Goal: Information Seeking & Learning: Learn about a topic

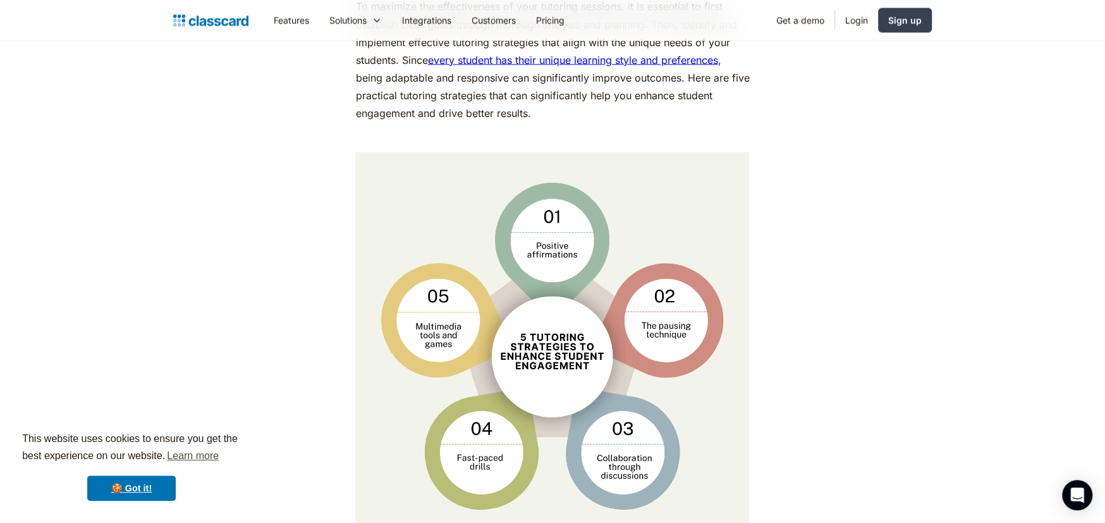
scroll to position [1897, 0]
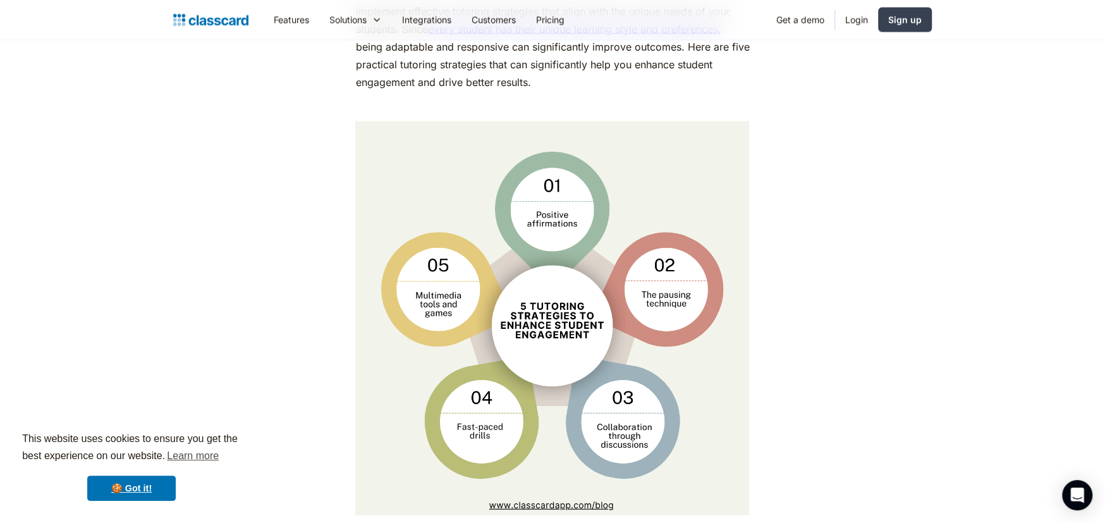
click at [456, 294] on img at bounding box center [552, 318] width 394 height 394
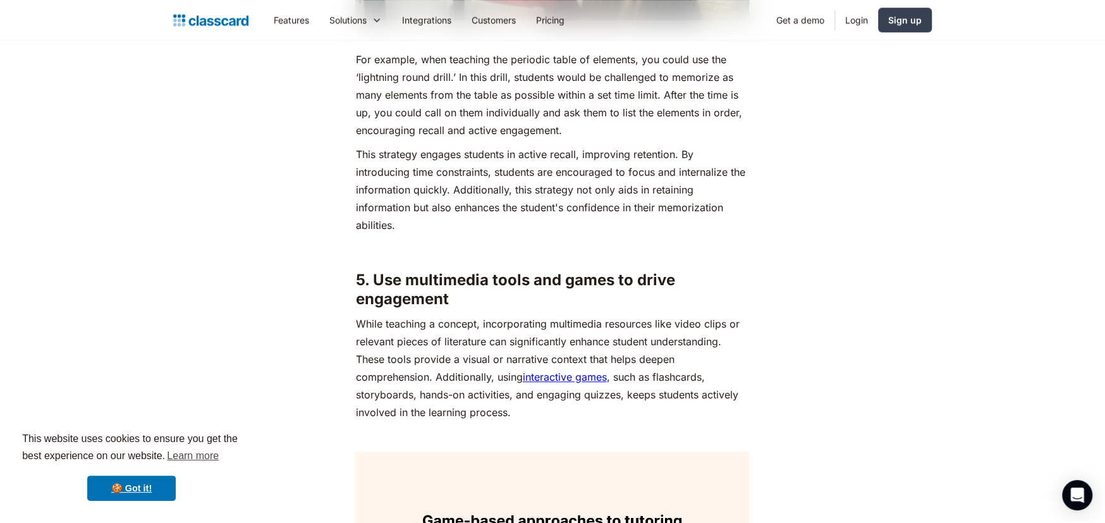
scroll to position [4616, 0]
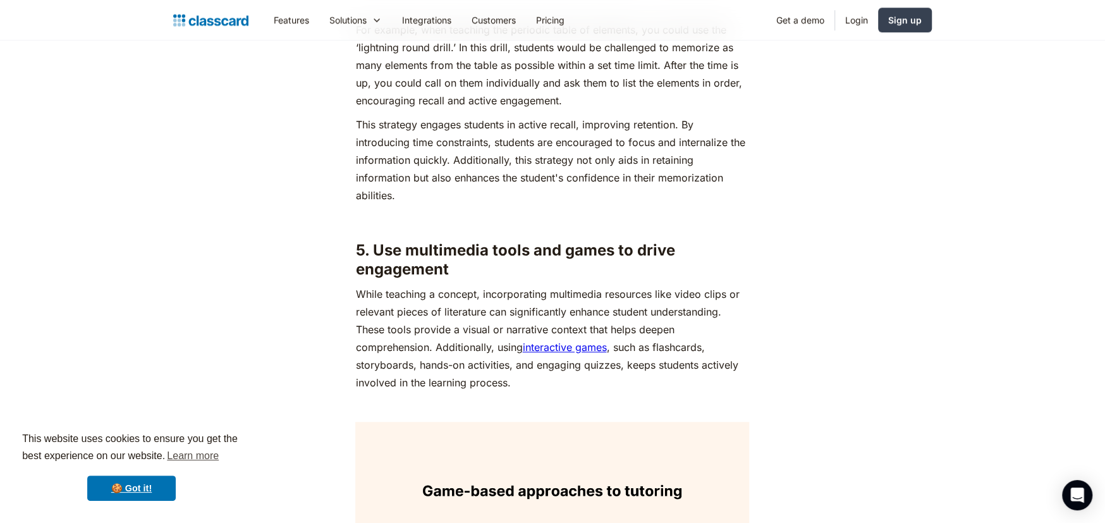
click at [563, 341] on link "interactive games" at bounding box center [564, 347] width 84 height 13
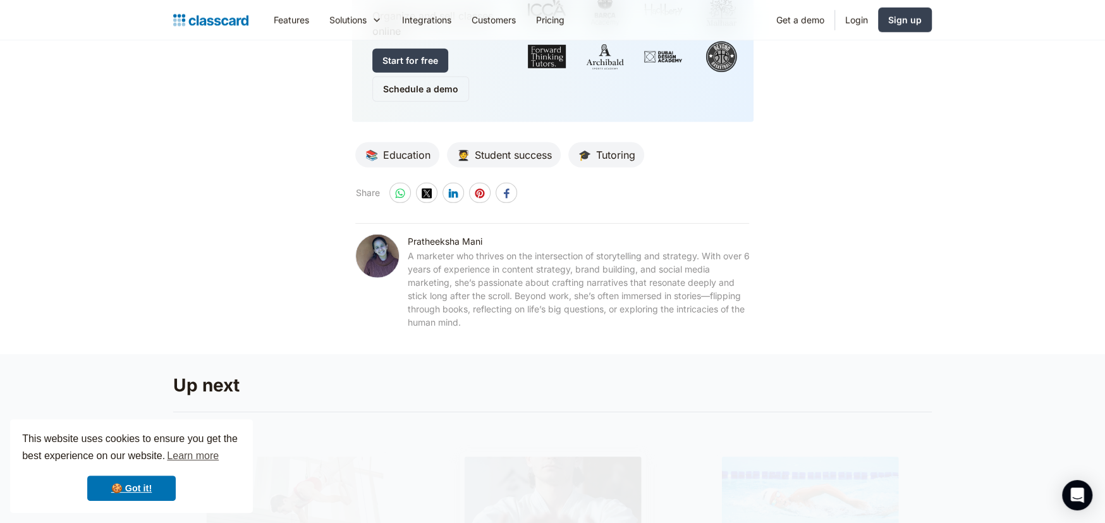
scroll to position [6766, 0]
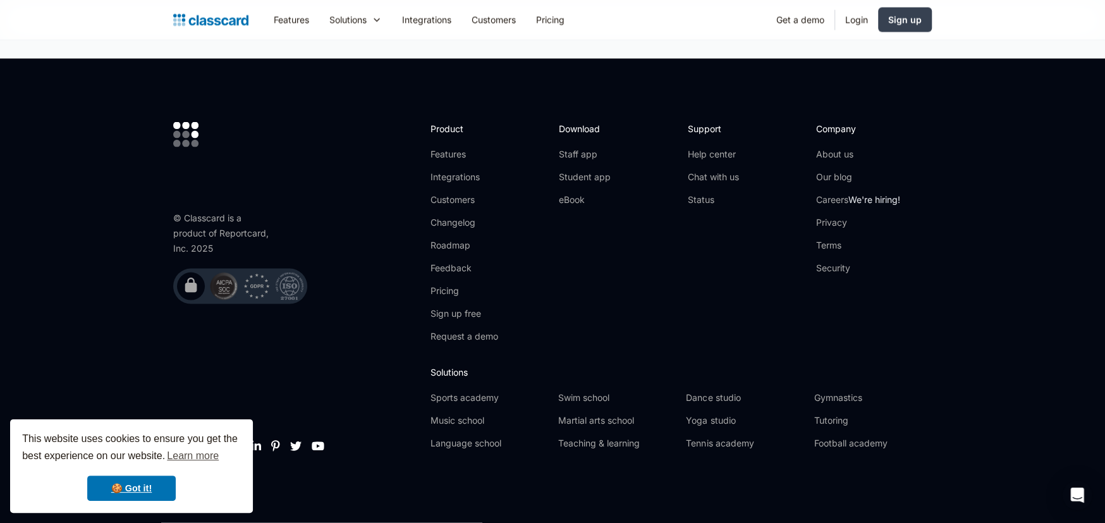
scroll to position [6323, 0]
